Goal: Information Seeking & Learning: Understand process/instructions

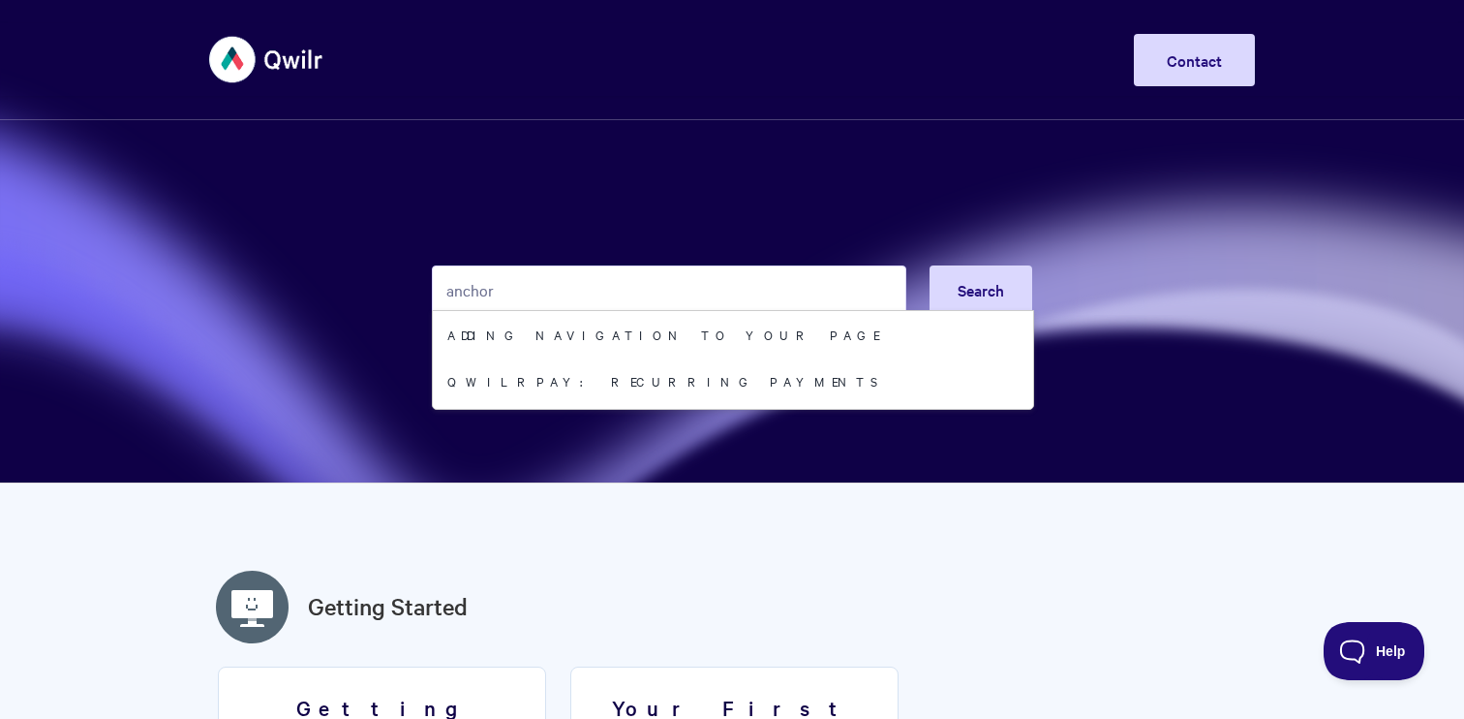
type input "anchor"
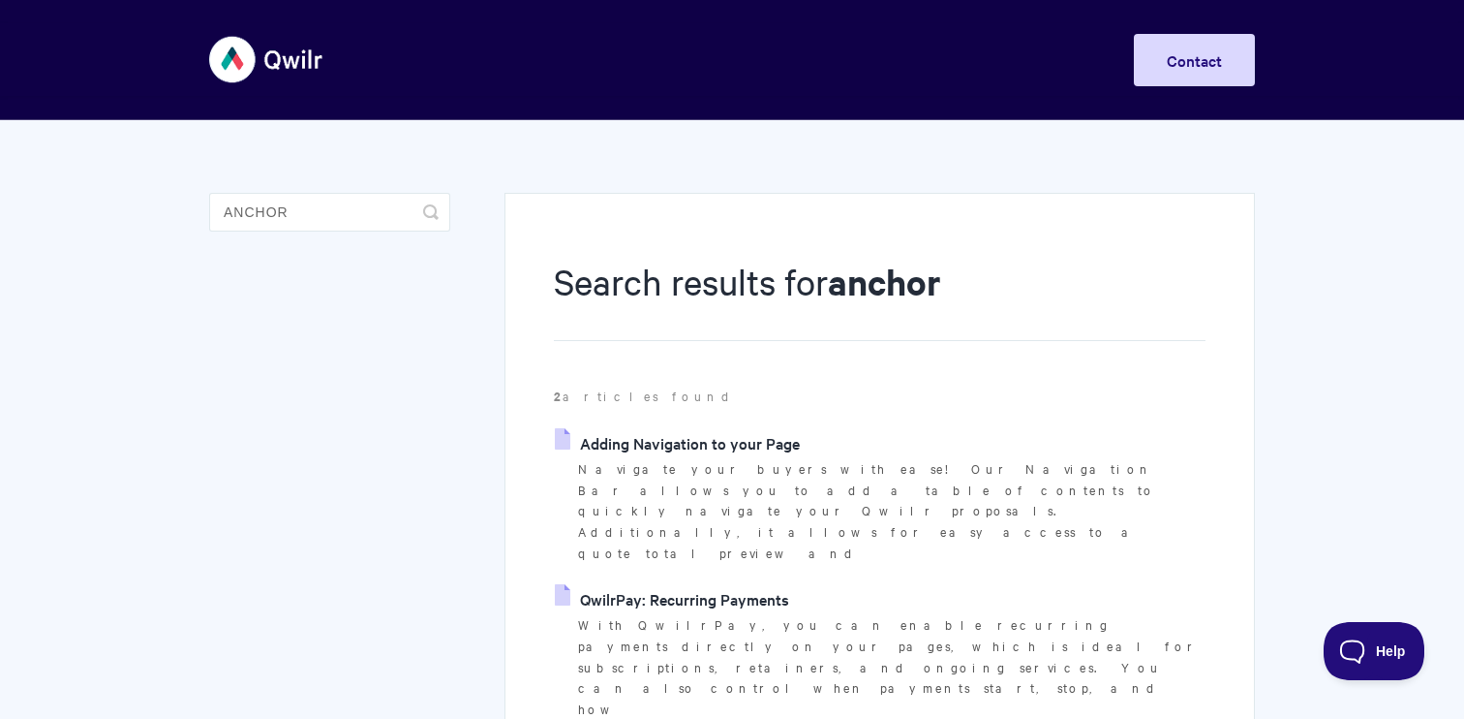
click at [621, 440] on link "Adding Navigation to your Page" at bounding box center [677, 442] width 245 height 29
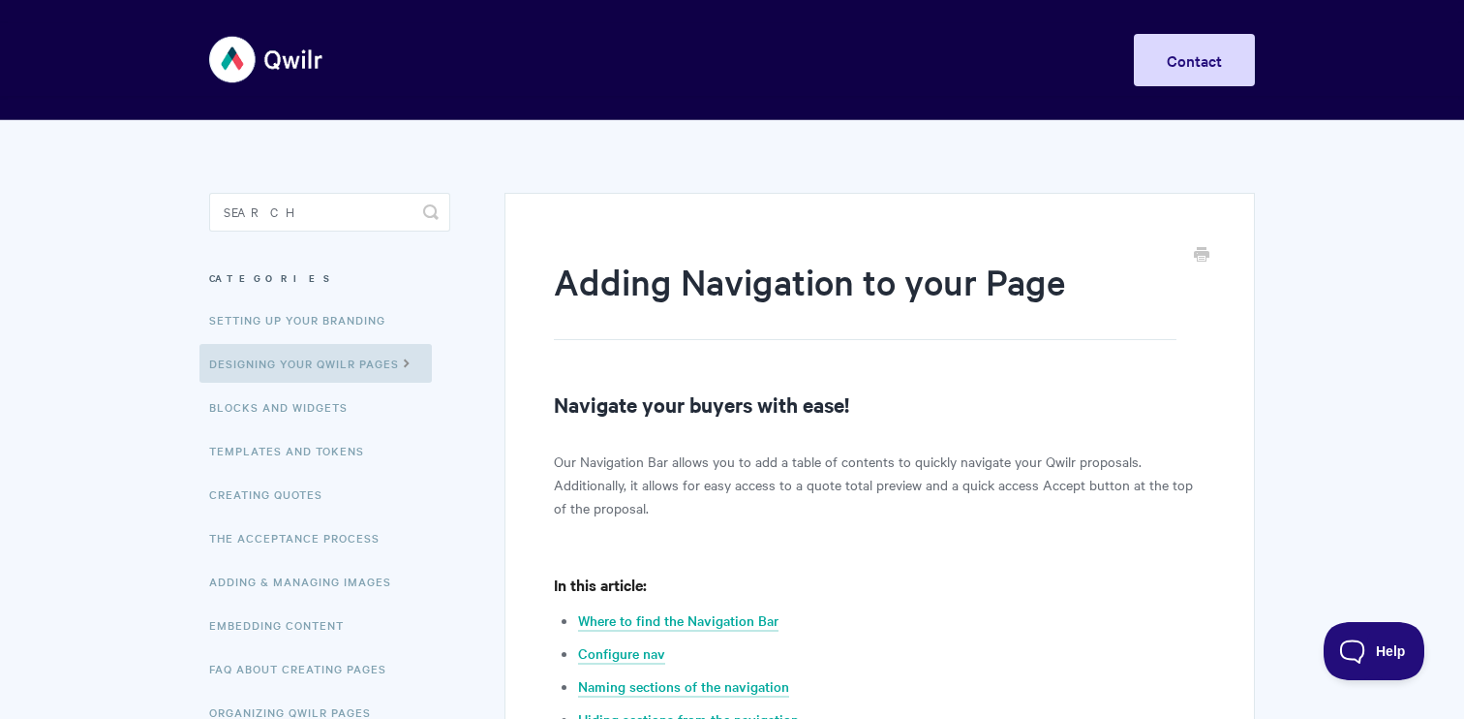
click at [784, 468] on p "Our Navigation Bar allows you to add a table of contents to quickly navigate yo…" at bounding box center [880, 484] width 652 height 70
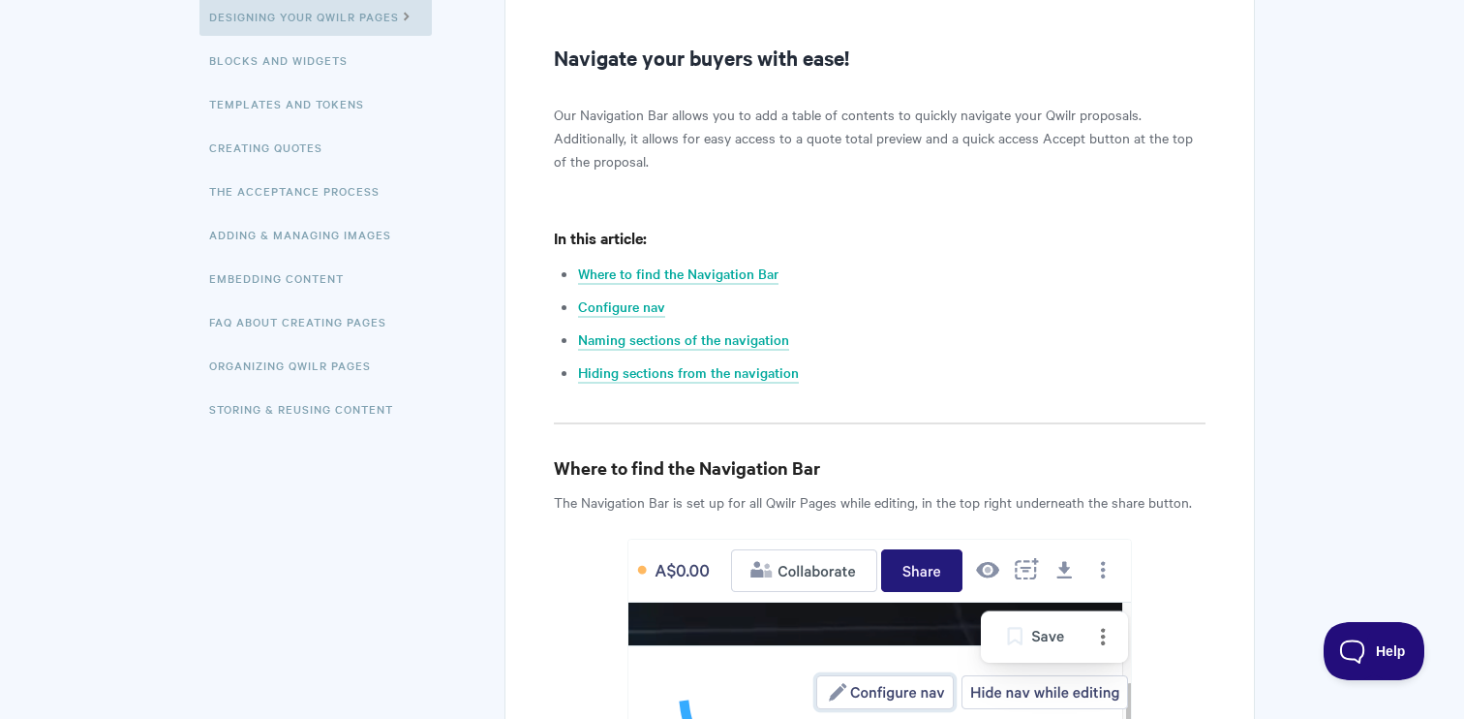
scroll to position [348, 0]
click at [628, 338] on link "Naming sections of the navigation" at bounding box center [683, 338] width 211 height 21
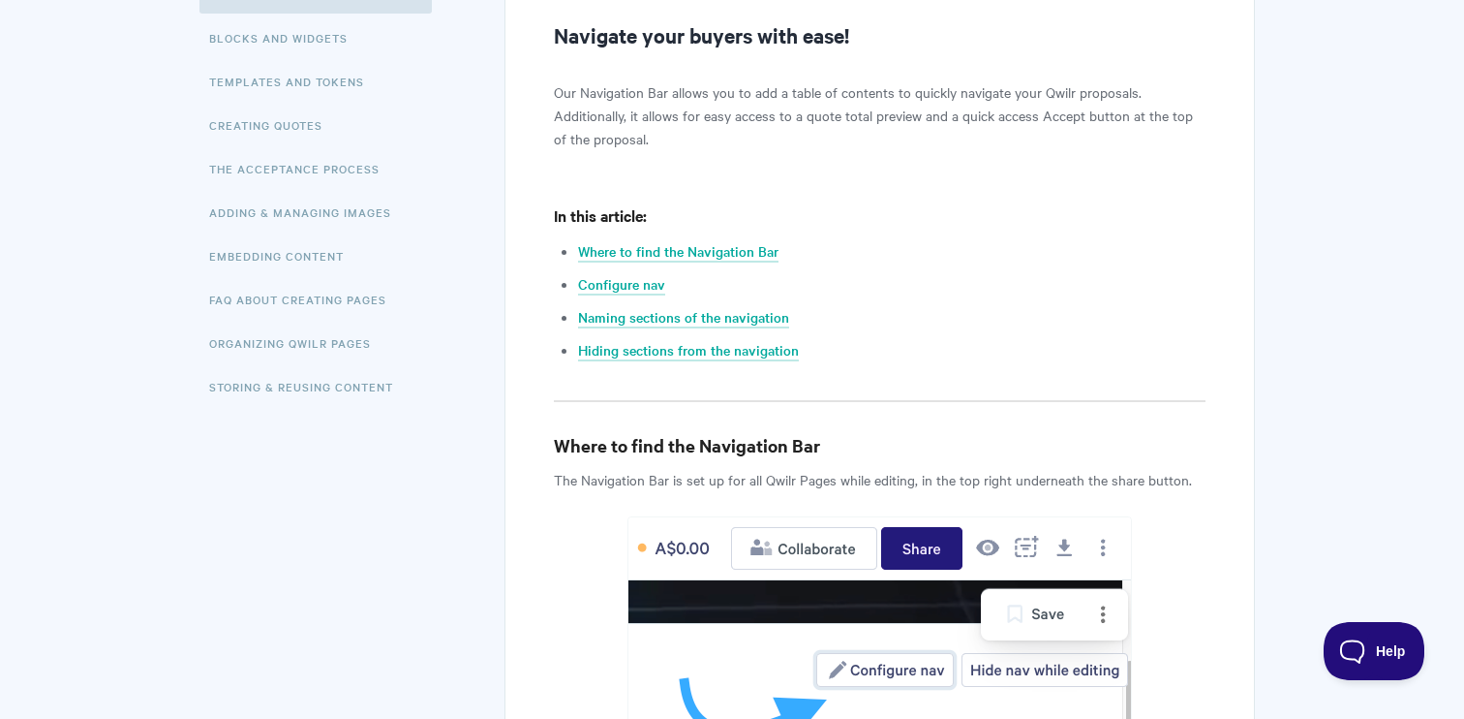
scroll to position [372, 0]
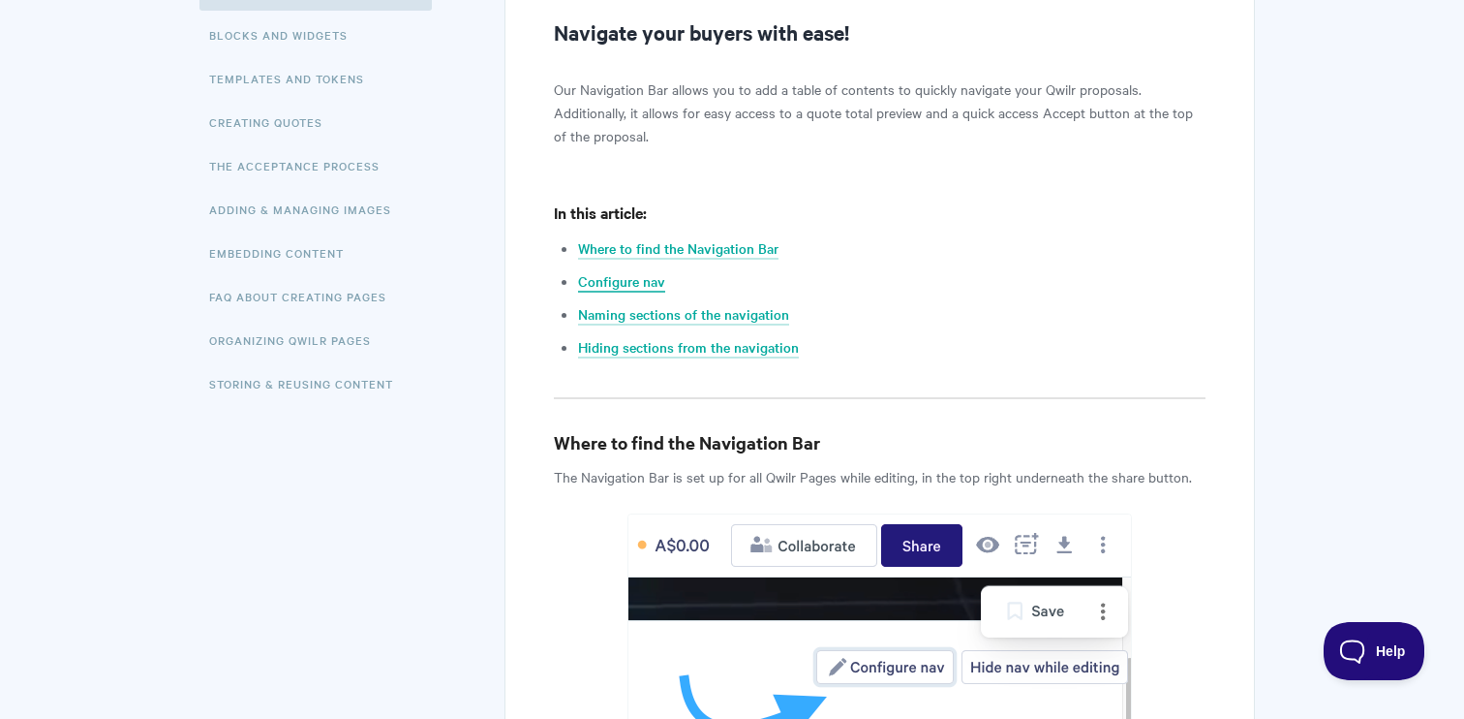
click at [636, 281] on link "Configure nav" at bounding box center [621, 281] width 87 height 21
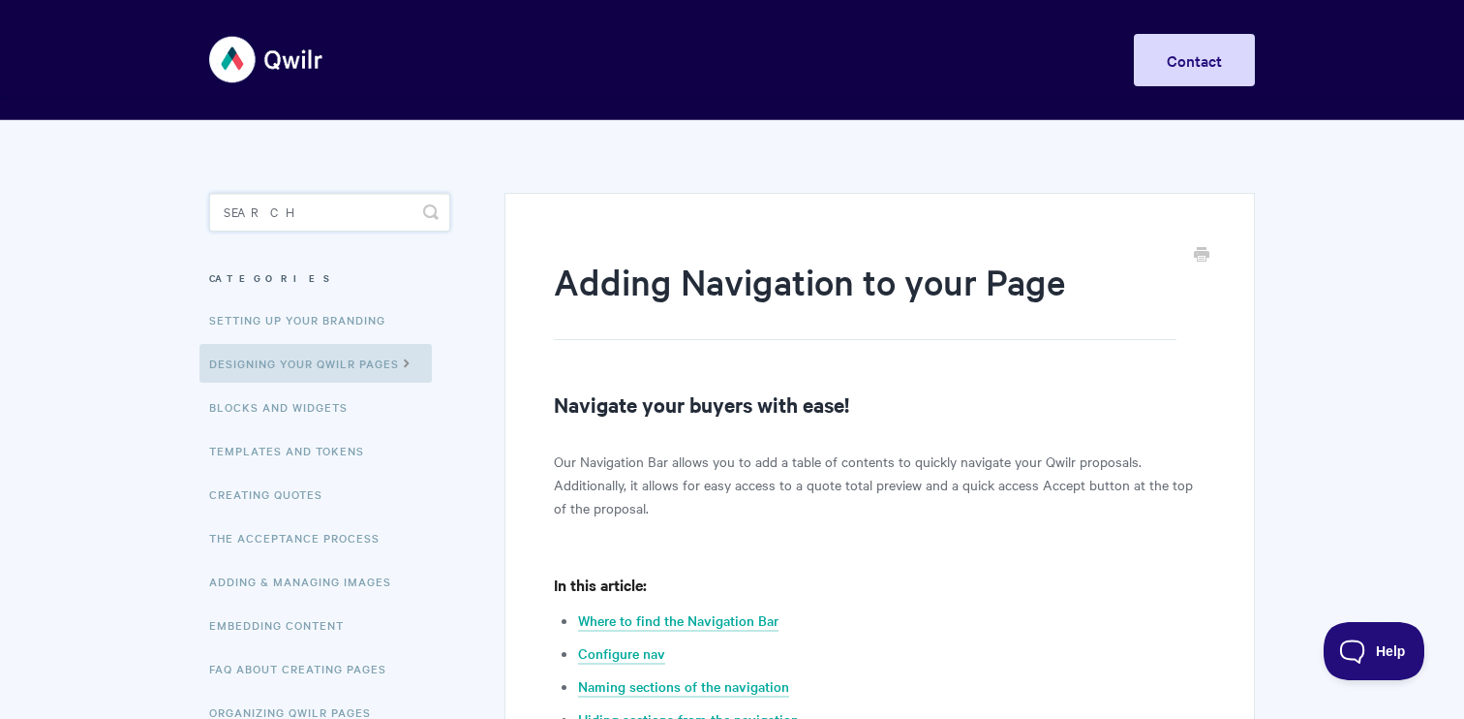
click at [317, 214] on input "Search" at bounding box center [329, 212] width 241 height 39
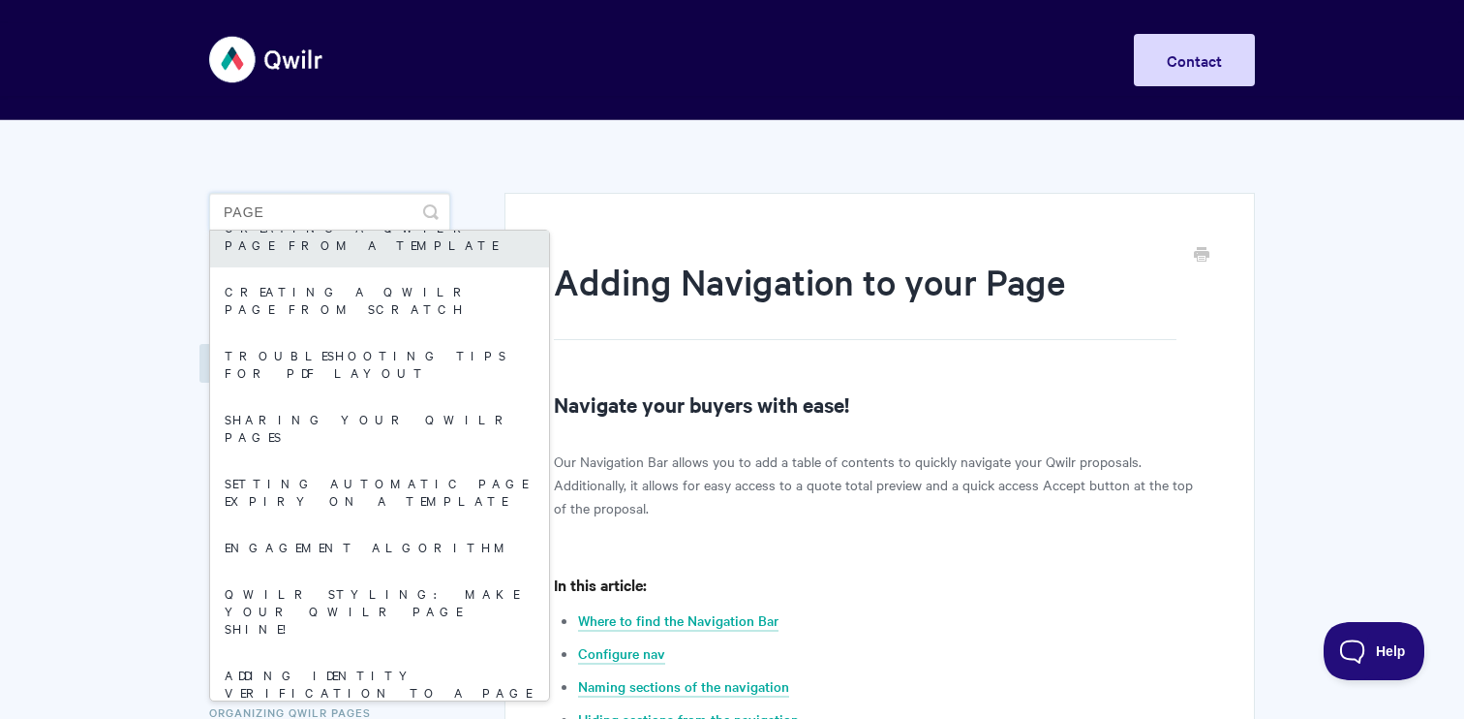
scroll to position [95, 0]
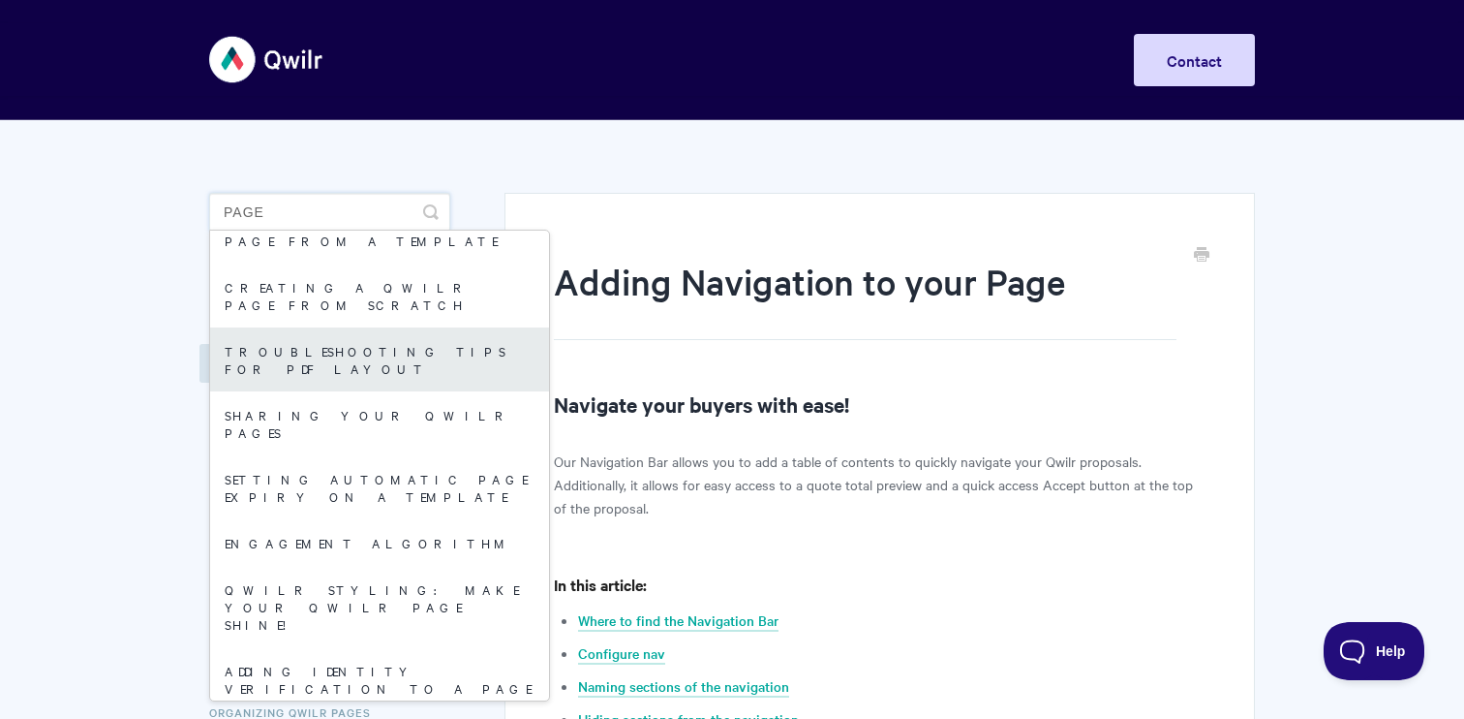
type input "page"
click at [338, 327] on link "Troubleshooting tips for PDF layout" at bounding box center [379, 359] width 339 height 64
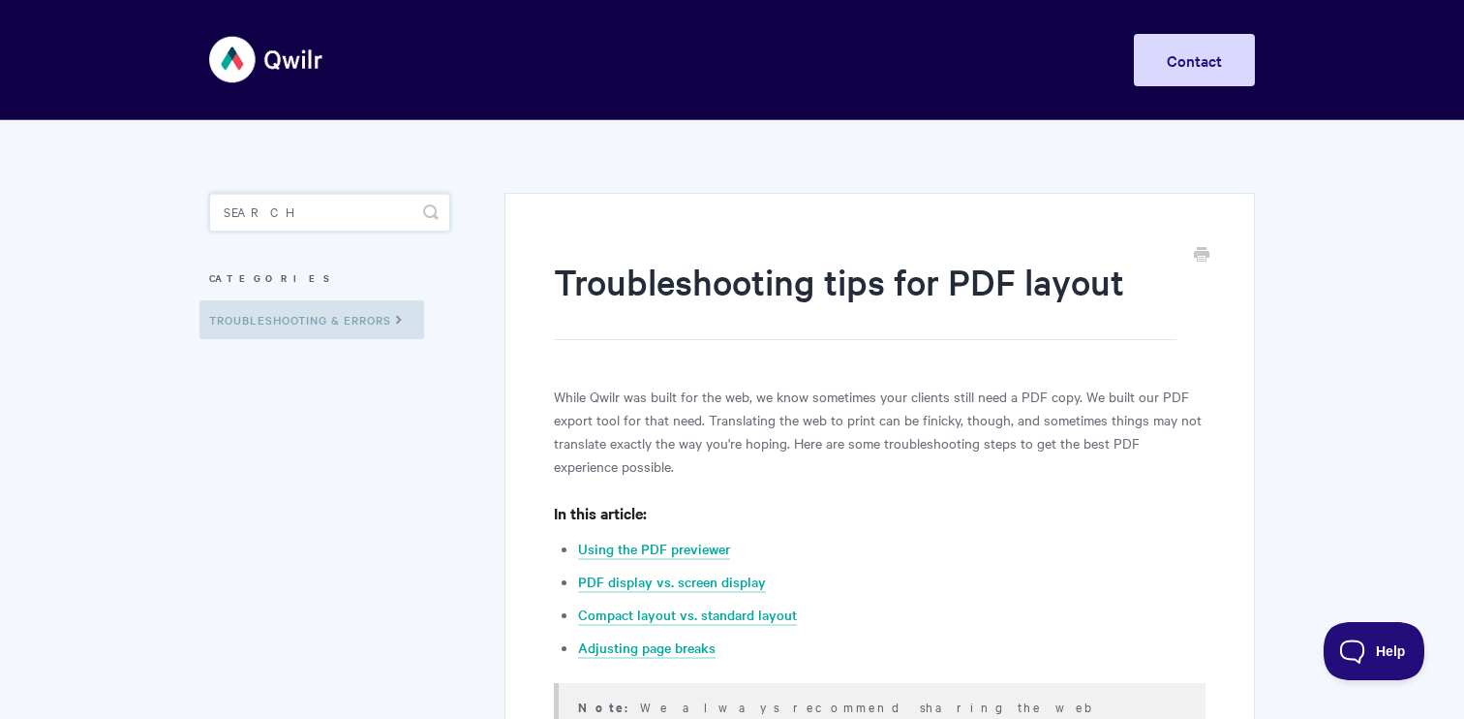
click at [370, 225] on input "Search" at bounding box center [329, 212] width 241 height 39
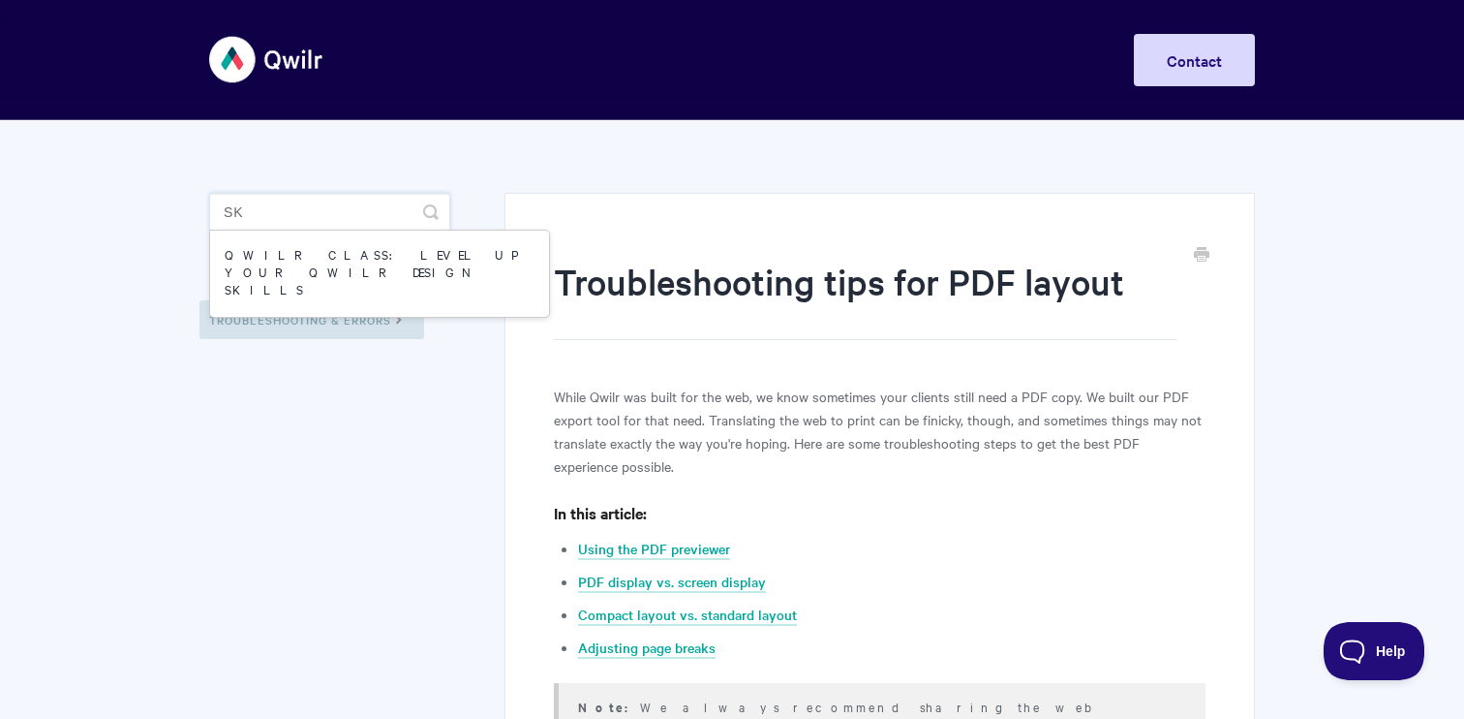
type input "s"
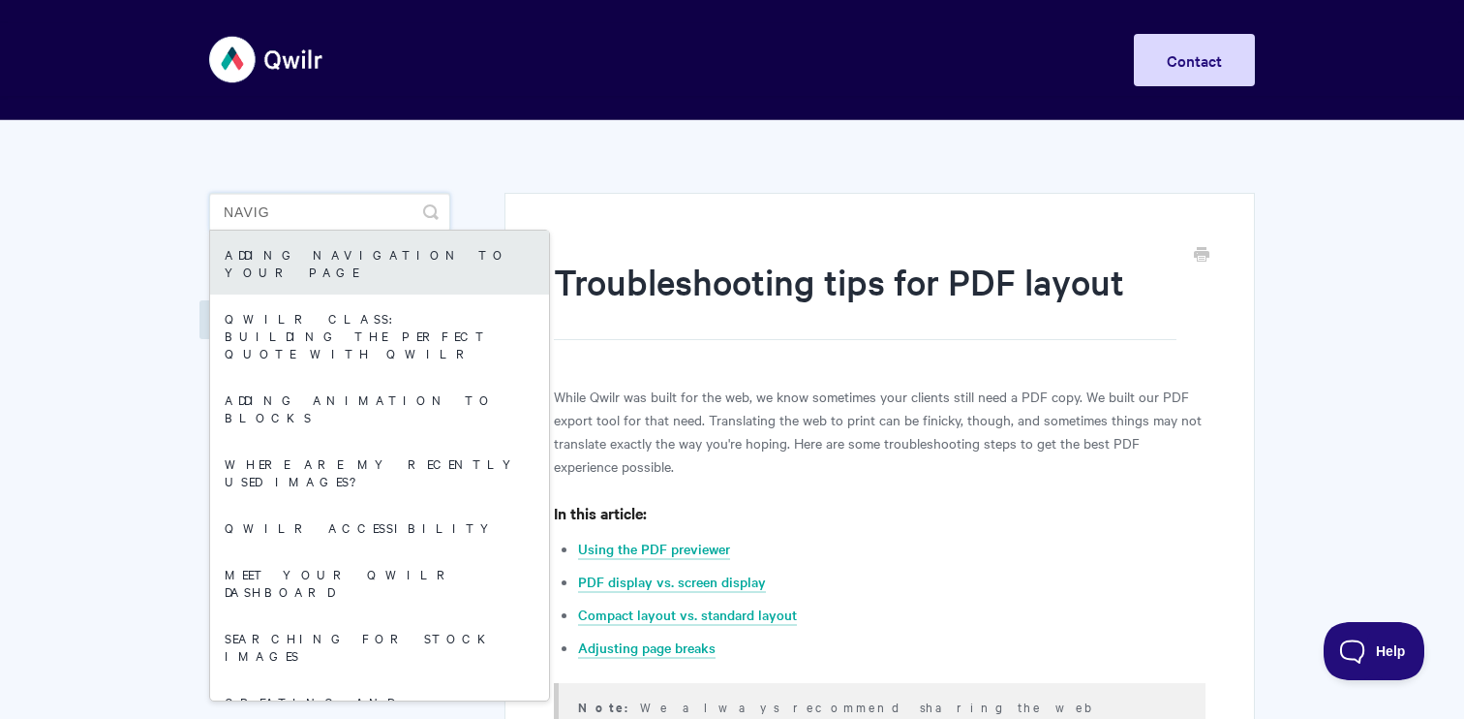
type input "navig"
click at [377, 252] on link "Adding Navigation to your Page" at bounding box center [379, 262] width 339 height 64
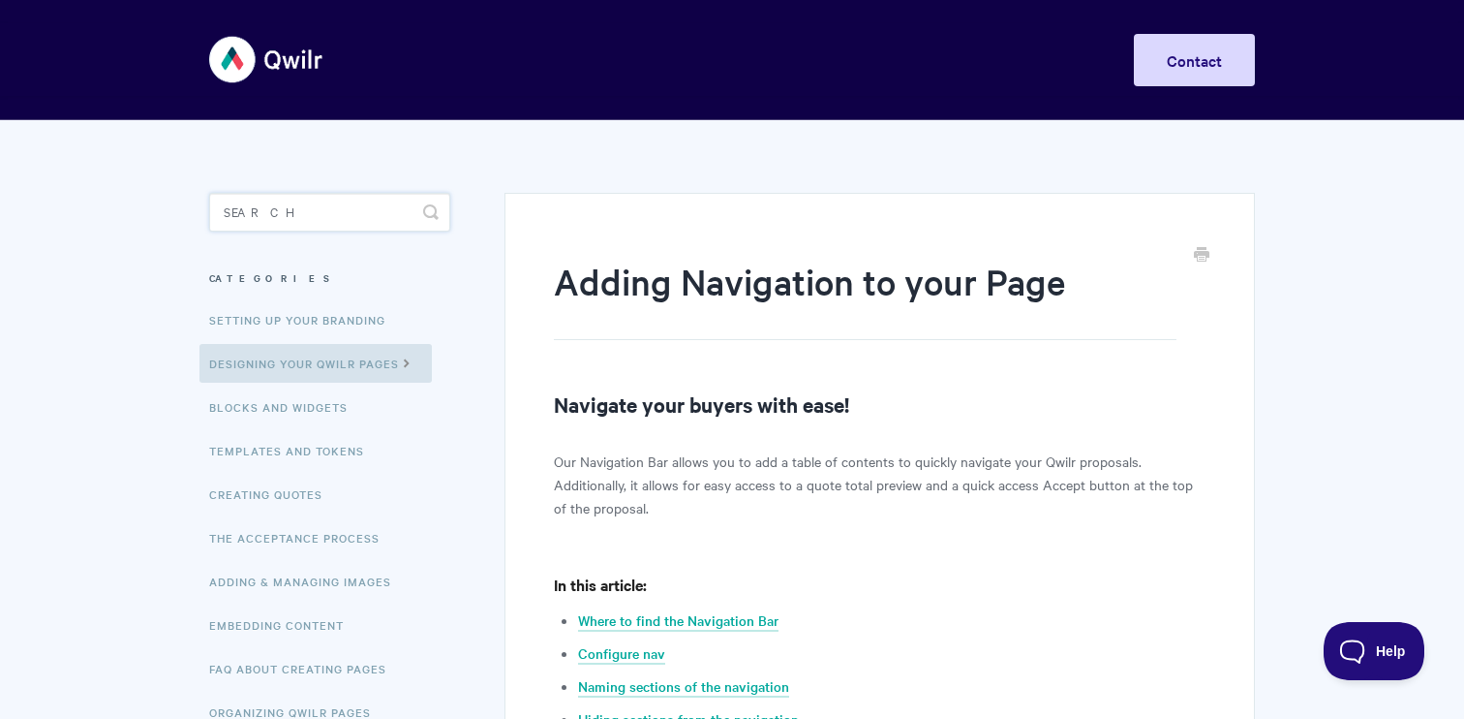
click at [336, 210] on input "Search" at bounding box center [329, 212] width 241 height 39
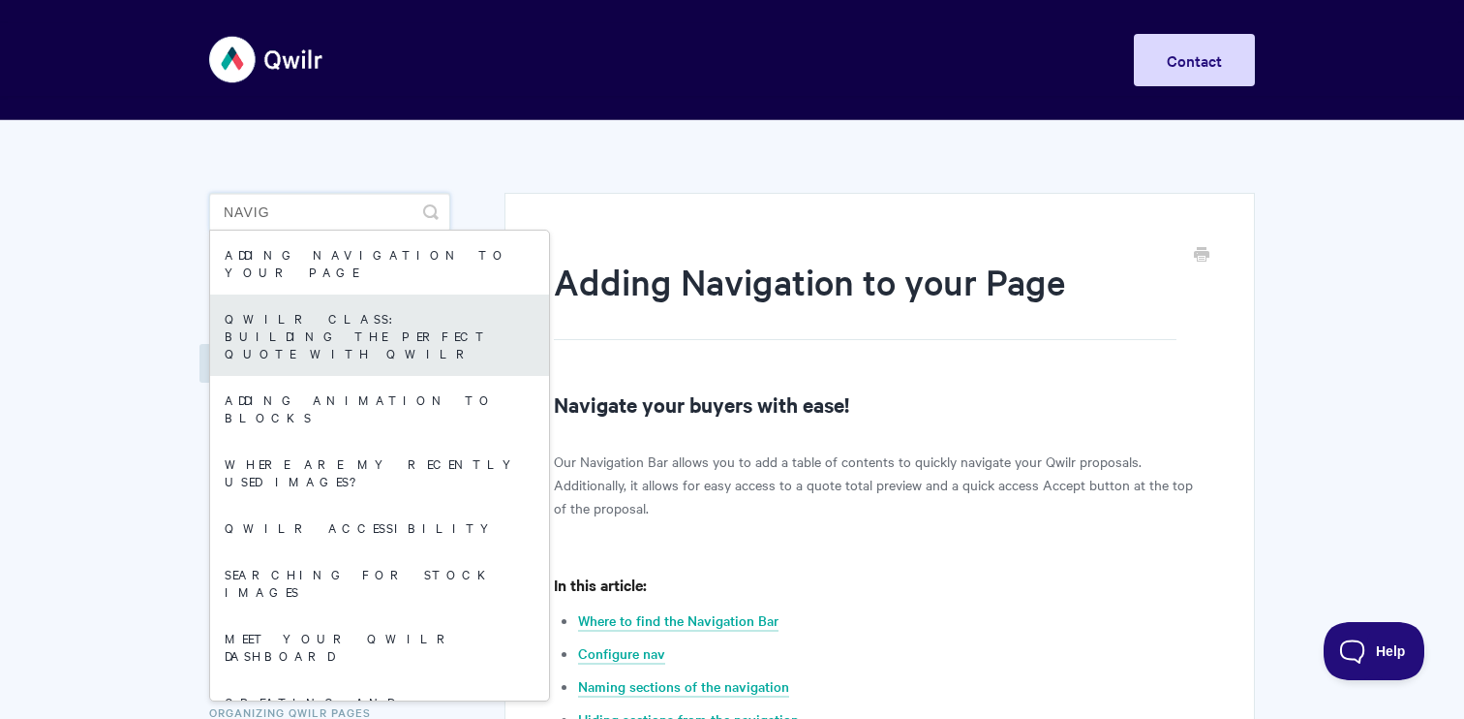
type input "navig"
click at [337, 298] on link "Qwilr Class: Building the Perfect Quote with Qwilr" at bounding box center [379, 334] width 339 height 81
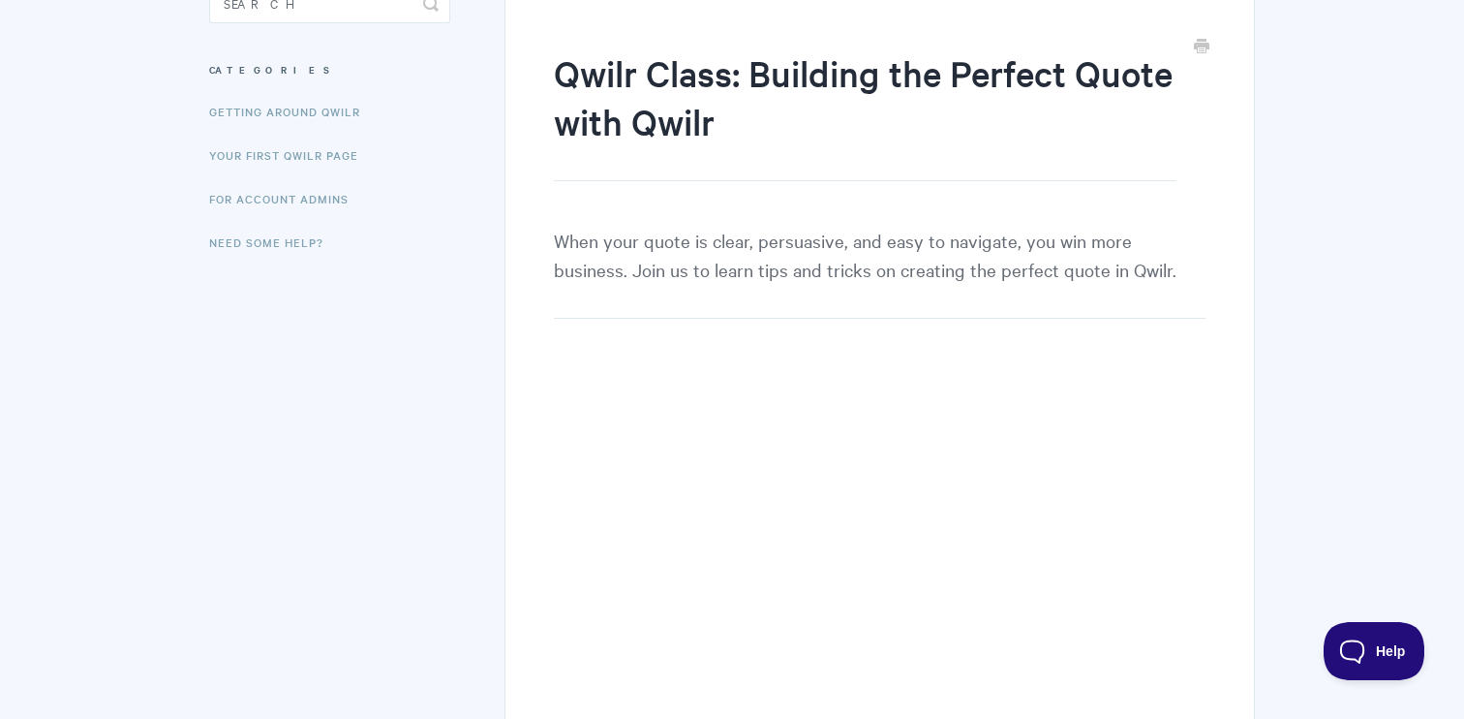
scroll to position [204, 0]
